Goal: Task Accomplishment & Management: Manage account settings

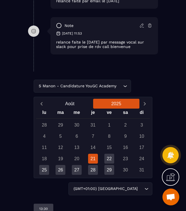
scroll to position [448, 0]
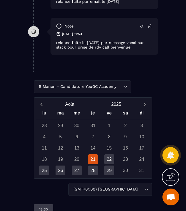
click at [116, 89] on div "S Manon - Candidature YouGC Academy Loading..." at bounding box center [93, 86] width 119 height 13
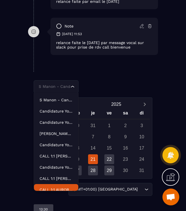
scroll to position [4, 0]
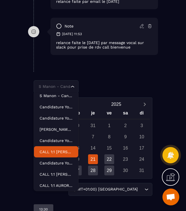
click at [63, 152] on p "CALL 1:1 [PERSON_NAME] ACADEMY" at bounding box center [56, 152] width 33 height 6
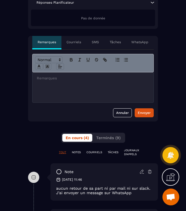
scroll to position [173, 0]
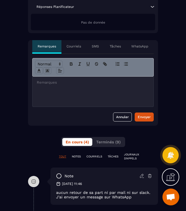
click at [118, 46] on p "Tâches" at bounding box center [115, 46] width 11 height 4
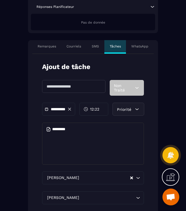
click at [73, 87] on input "text" at bounding box center [74, 86] width 64 height 13
type input "**********"
click at [92, 110] on span "12:22" at bounding box center [94, 110] width 9 height 6
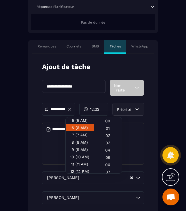
scroll to position [45, 0]
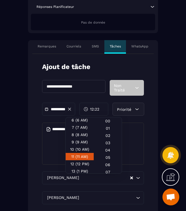
click at [81, 161] on div "11 (11 AM)" at bounding box center [80, 164] width 28 height 7
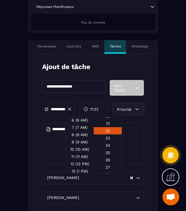
scroll to position [175, 0]
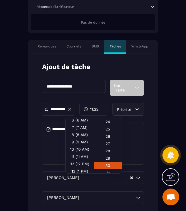
click at [109, 170] on div "30" at bounding box center [108, 173] width 28 height 7
click at [109, 164] on div "30" at bounding box center [108, 165] width 28 height 7
click at [138, 157] on textarea at bounding box center [93, 144] width 102 height 42
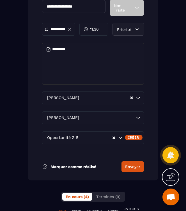
scroll to position [253, 0]
click at [134, 166] on button "Envoyer" at bounding box center [133, 167] width 22 height 11
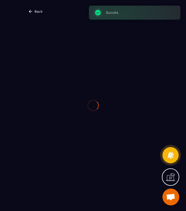
scroll to position [0, 0]
